Goal: Task Accomplishment & Management: Manage account settings

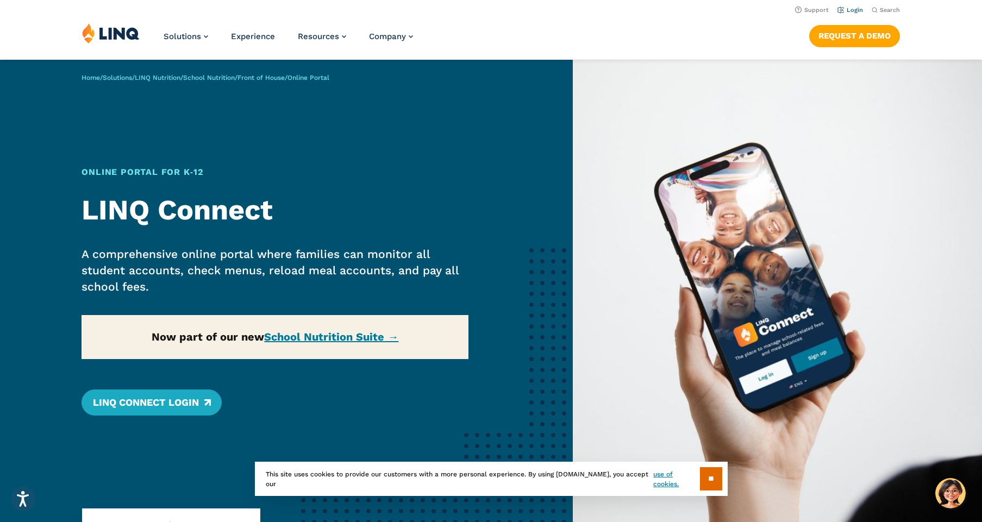
click at [857, 12] on link "Login" at bounding box center [851, 10] width 26 height 7
